Goal: Task Accomplishment & Management: Manage account settings

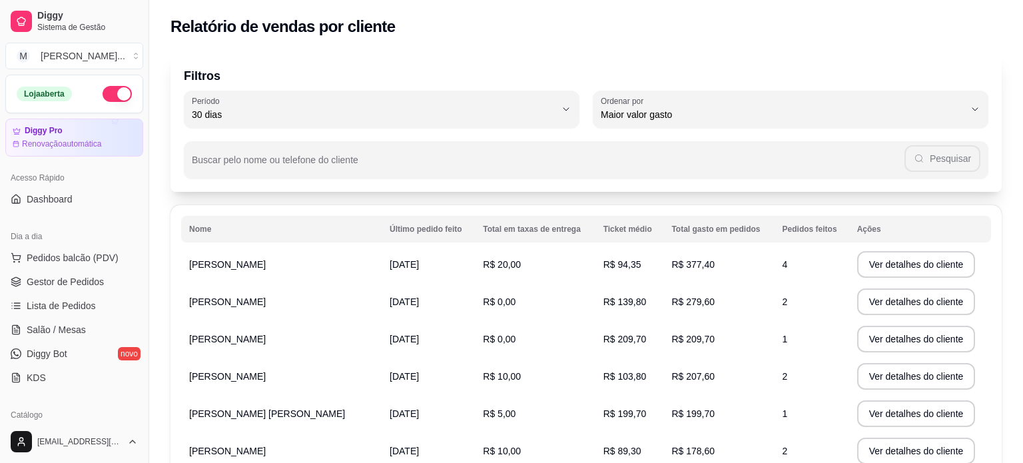
select select "30"
select select "HIGHEST_TOTAL_SPENT_WITH_ORDERS"
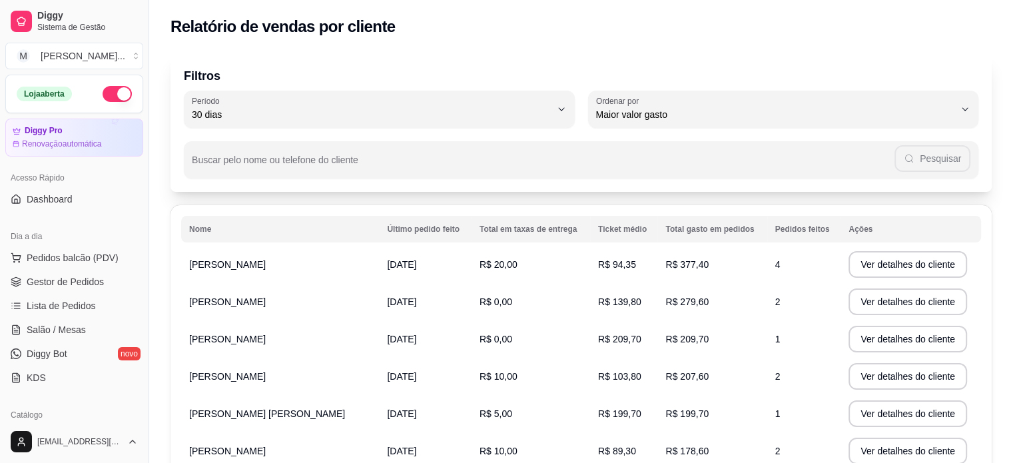
scroll to position [333, 0]
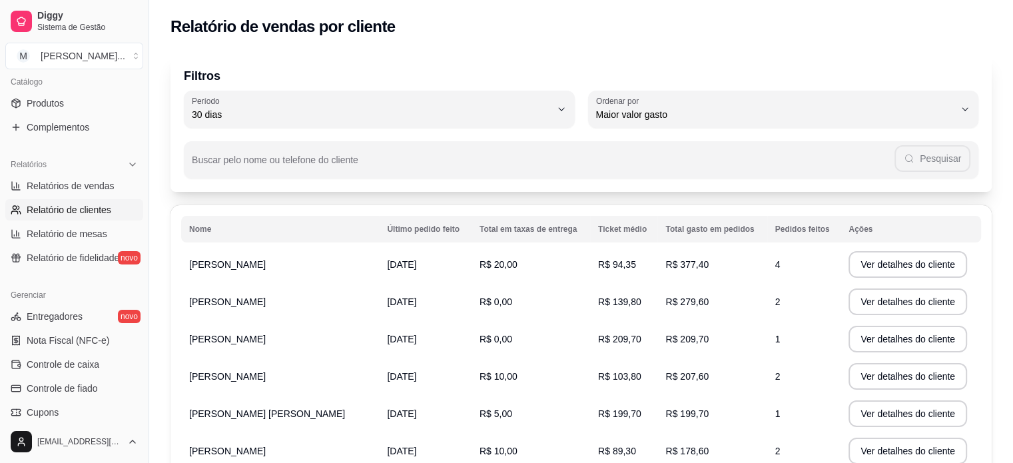
click at [472, 230] on th "Total em taxas de entrega" at bounding box center [531, 229] width 119 height 27
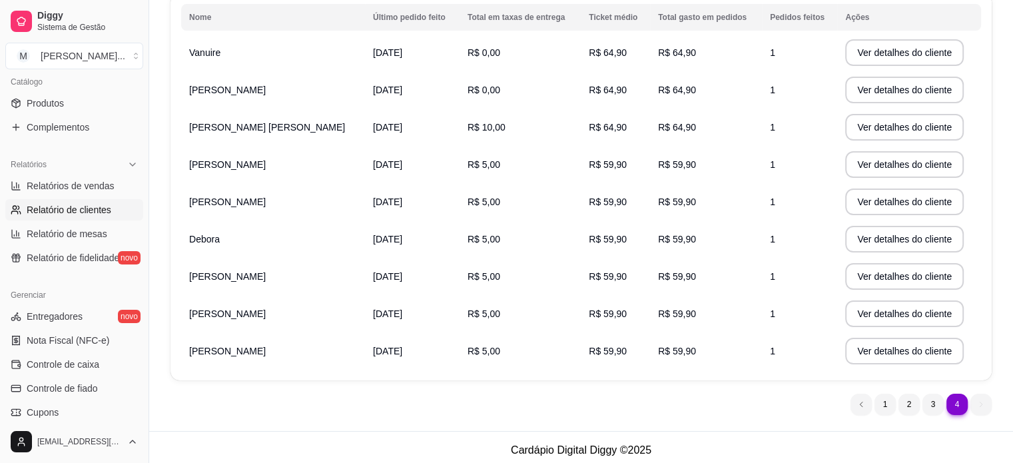
scroll to position [217, 0]
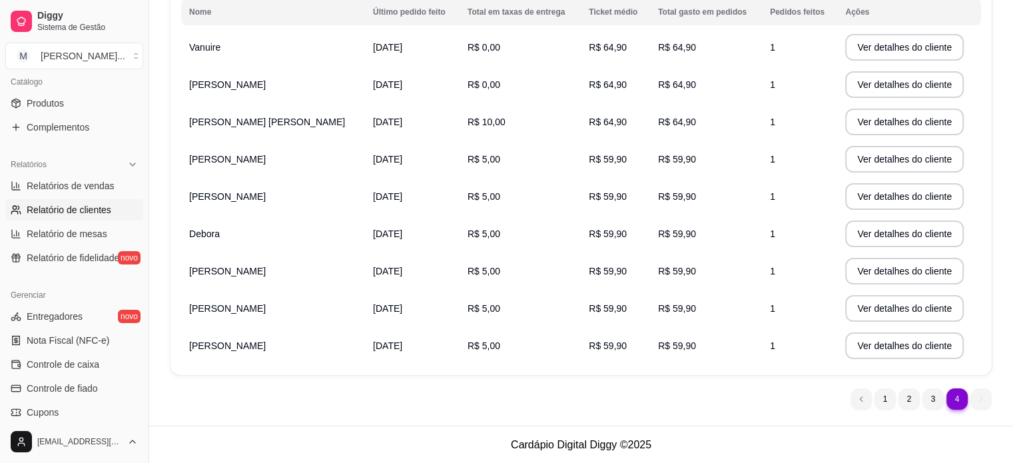
click at [975, 395] on ul "4 1 2 3 4" at bounding box center [921, 398] width 141 height 21
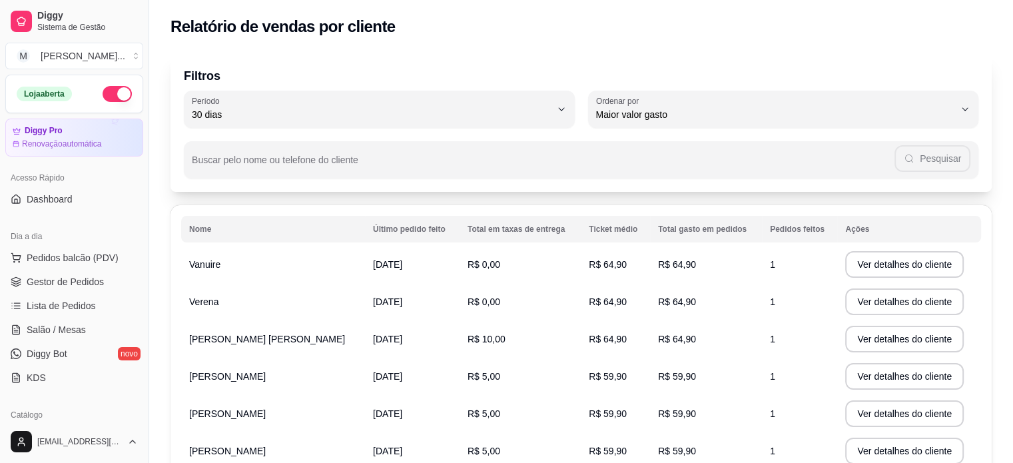
scroll to position [0, 0]
click at [75, 274] on link "Gestor de Pedidos" at bounding box center [74, 281] width 138 height 21
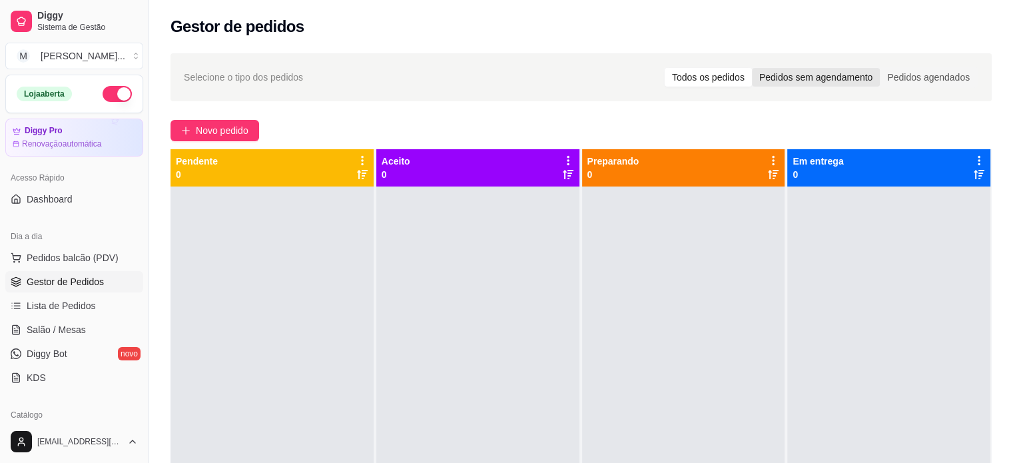
click at [842, 81] on div "Pedidos sem agendamento" at bounding box center [816, 77] width 128 height 19
click at [752, 68] on input "Pedidos sem agendamento" at bounding box center [752, 68] width 0 height 0
click at [930, 78] on div "Pedidos agendados" at bounding box center [928, 77] width 97 height 19
click at [880, 68] on input "Pedidos agendados" at bounding box center [880, 68] width 0 height 0
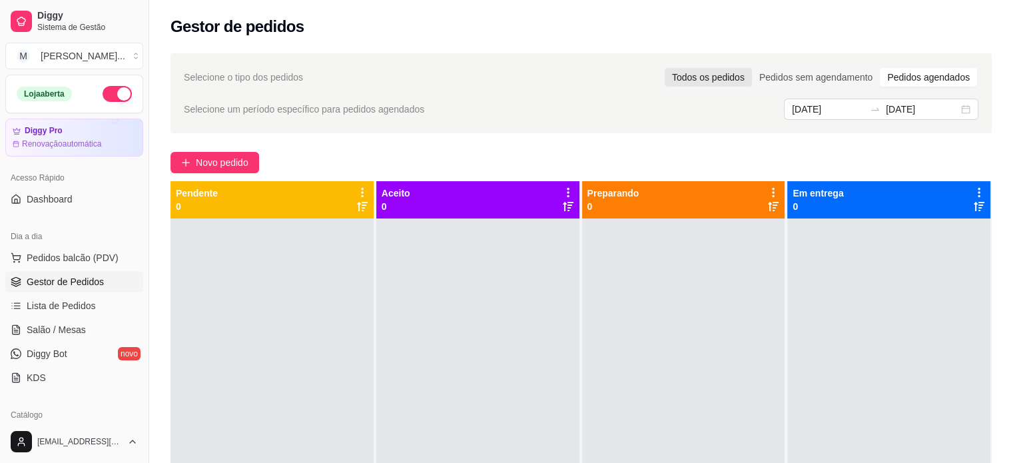
click at [706, 77] on div "Todos os pedidos" at bounding box center [708, 77] width 87 height 19
click at [665, 68] on input "Todos os pedidos" at bounding box center [665, 68] width 0 height 0
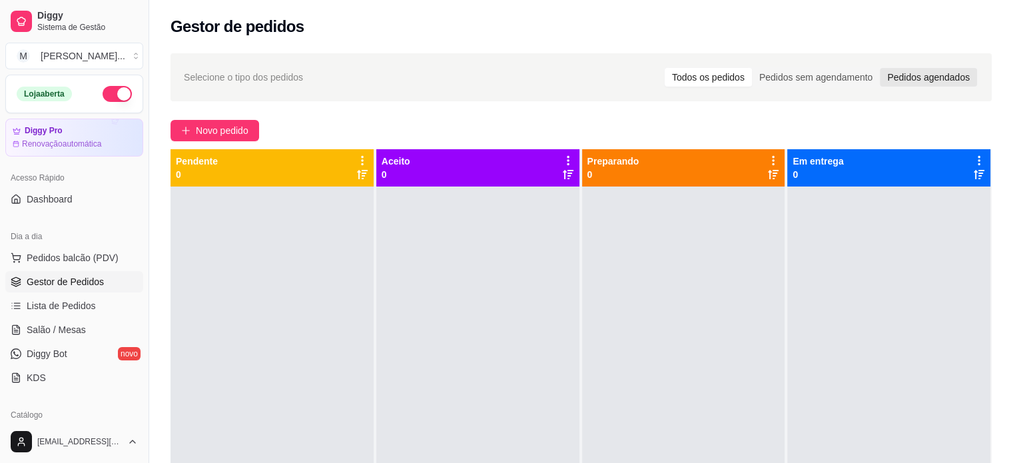
click at [922, 71] on div "Pedidos agendados" at bounding box center [928, 77] width 97 height 19
click at [880, 68] on input "Pedidos agendados" at bounding box center [880, 68] width 0 height 0
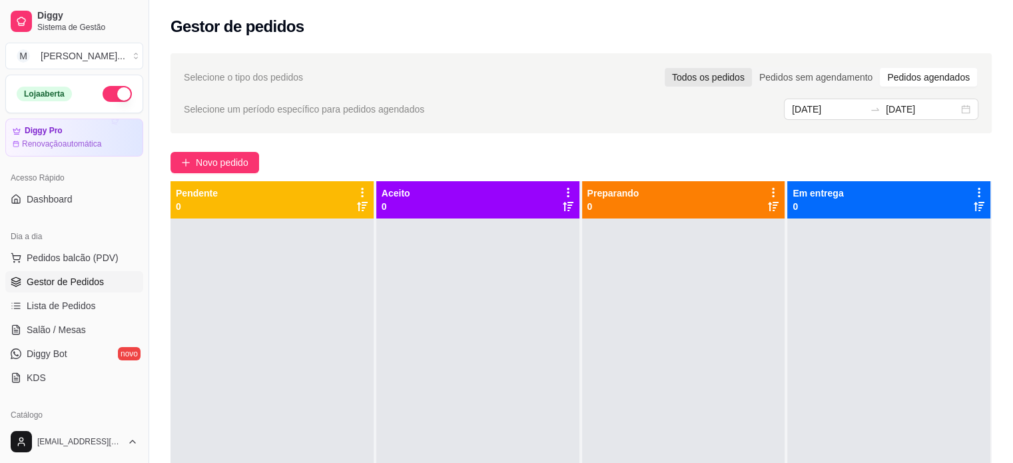
click at [751, 76] on div "Todos os pedidos" at bounding box center [708, 77] width 87 height 19
click at [665, 68] on input "Todos os pedidos" at bounding box center [665, 68] width 0 height 0
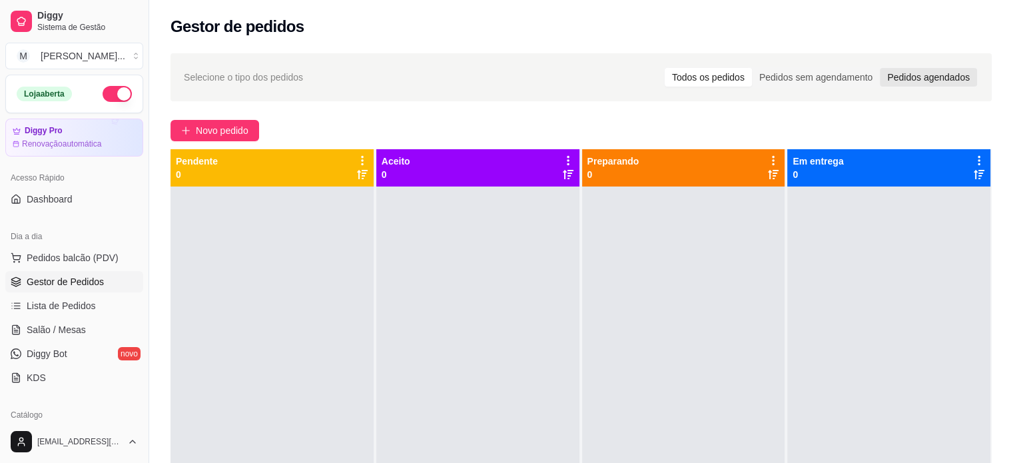
click at [891, 72] on div "Pedidos agendados" at bounding box center [928, 77] width 97 height 19
click at [880, 68] on input "Pedidos agendados" at bounding box center [880, 68] width 0 height 0
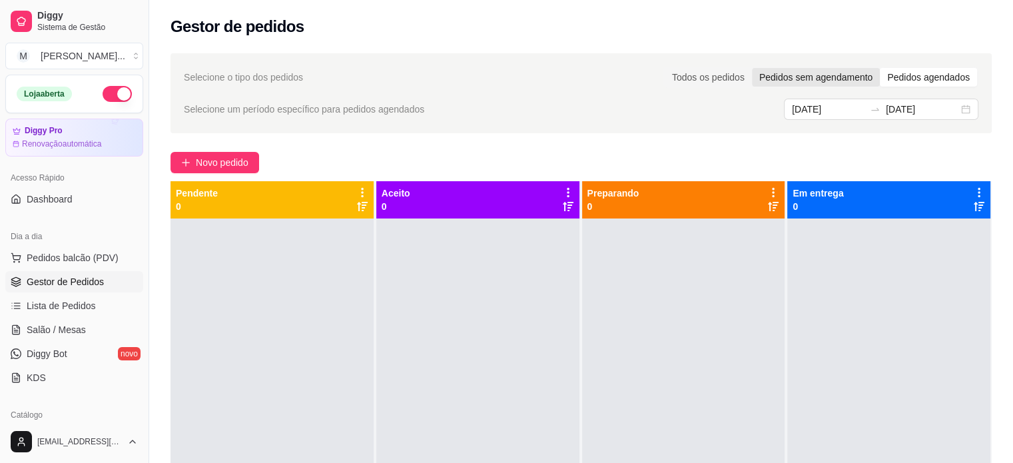
click at [873, 75] on div "Pedidos sem agendamento" at bounding box center [816, 77] width 128 height 19
click at [752, 68] on input "Pedidos sem agendamento" at bounding box center [752, 68] width 0 height 0
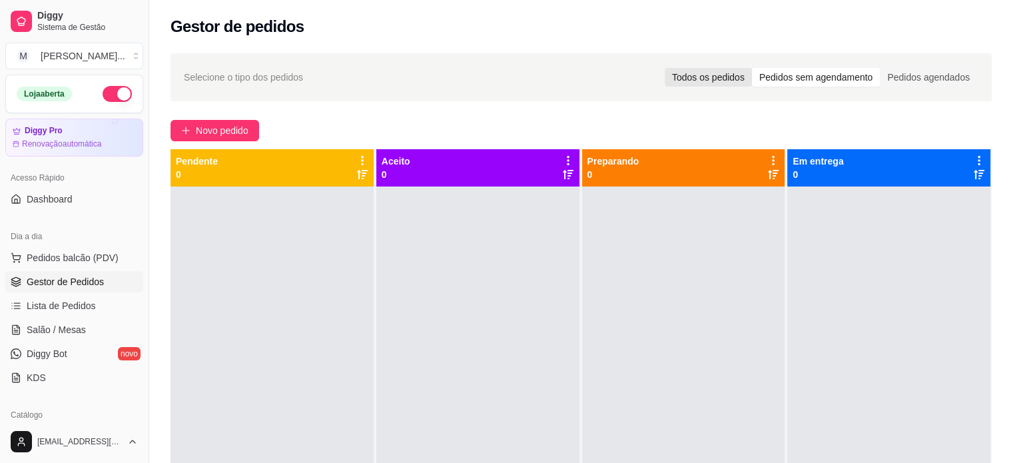
click at [720, 75] on div "Todos os pedidos" at bounding box center [708, 77] width 87 height 19
click at [665, 68] on input "Todos os pedidos" at bounding box center [665, 68] width 0 height 0
click at [903, 83] on div "Pedidos agendados" at bounding box center [928, 77] width 97 height 19
click at [880, 68] on input "Pedidos agendados" at bounding box center [880, 68] width 0 height 0
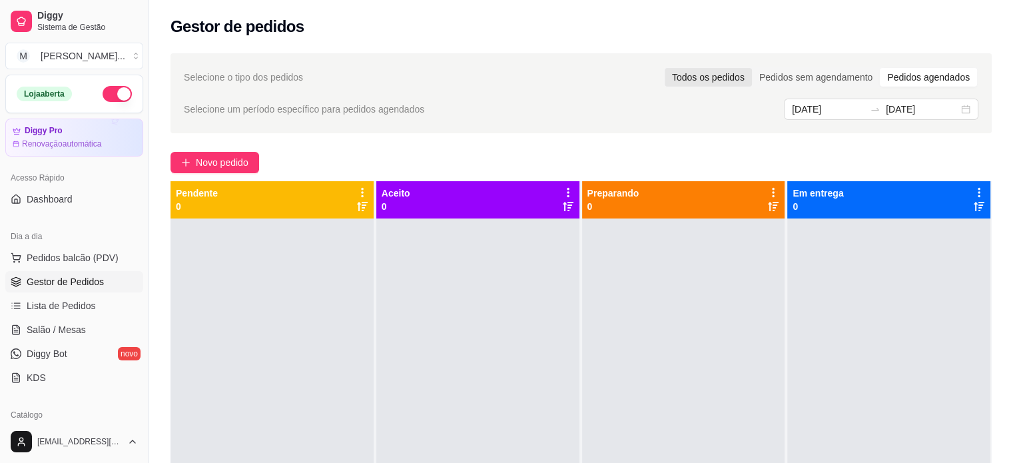
click at [718, 83] on div "Todos os pedidos" at bounding box center [708, 77] width 87 height 19
click at [665, 68] on input "Todos os pedidos" at bounding box center [665, 68] width 0 height 0
